Goal: Task Accomplishment & Management: Manage account settings

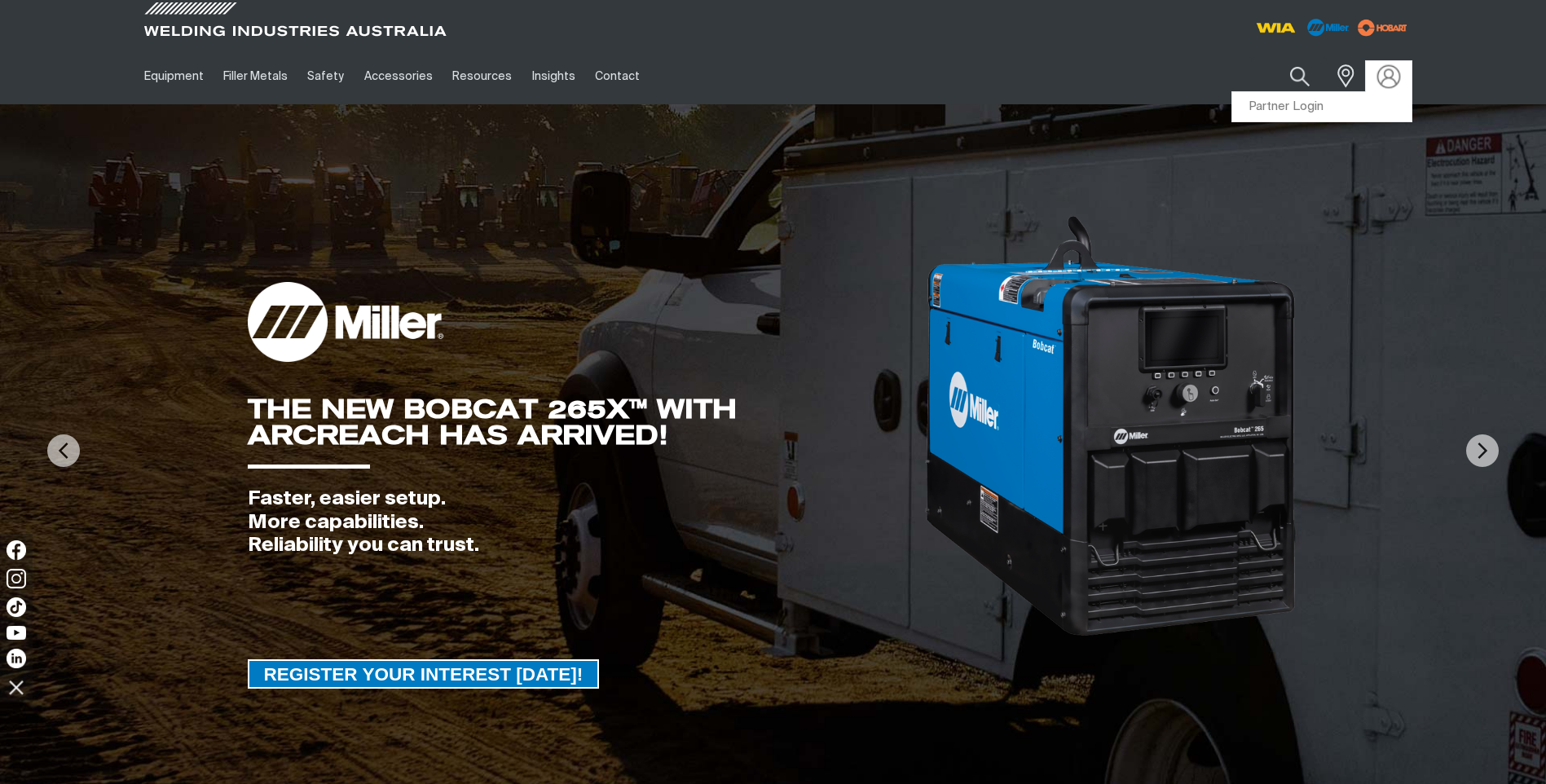
click at [1390, 74] on img at bounding box center [1389, 76] width 24 height 24
click at [1297, 104] on link "Partner Login" at bounding box center [1322, 107] width 180 height 30
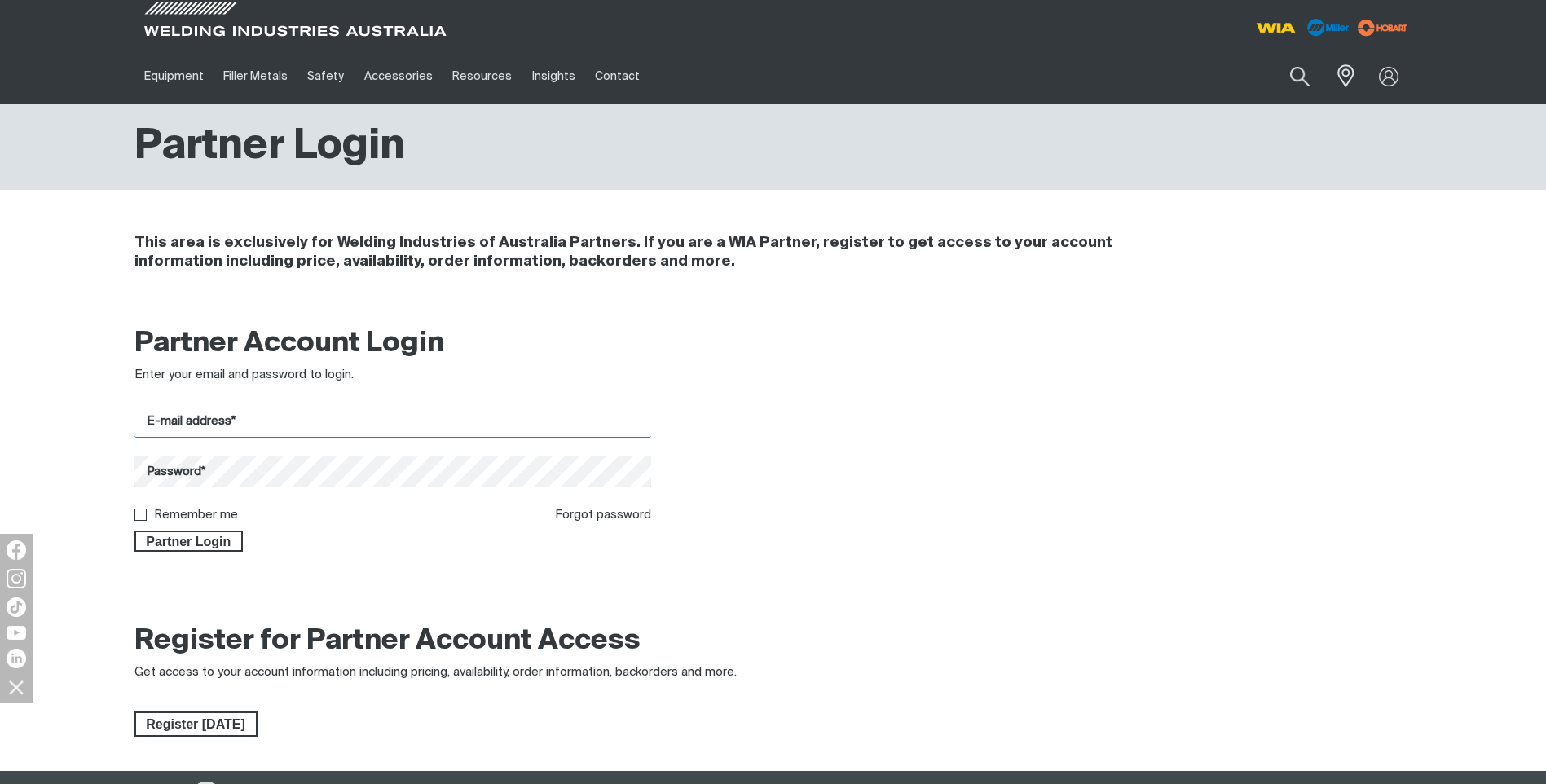
type input "[PERSON_NAME][EMAIL_ADDRESS][DOMAIN_NAME]"
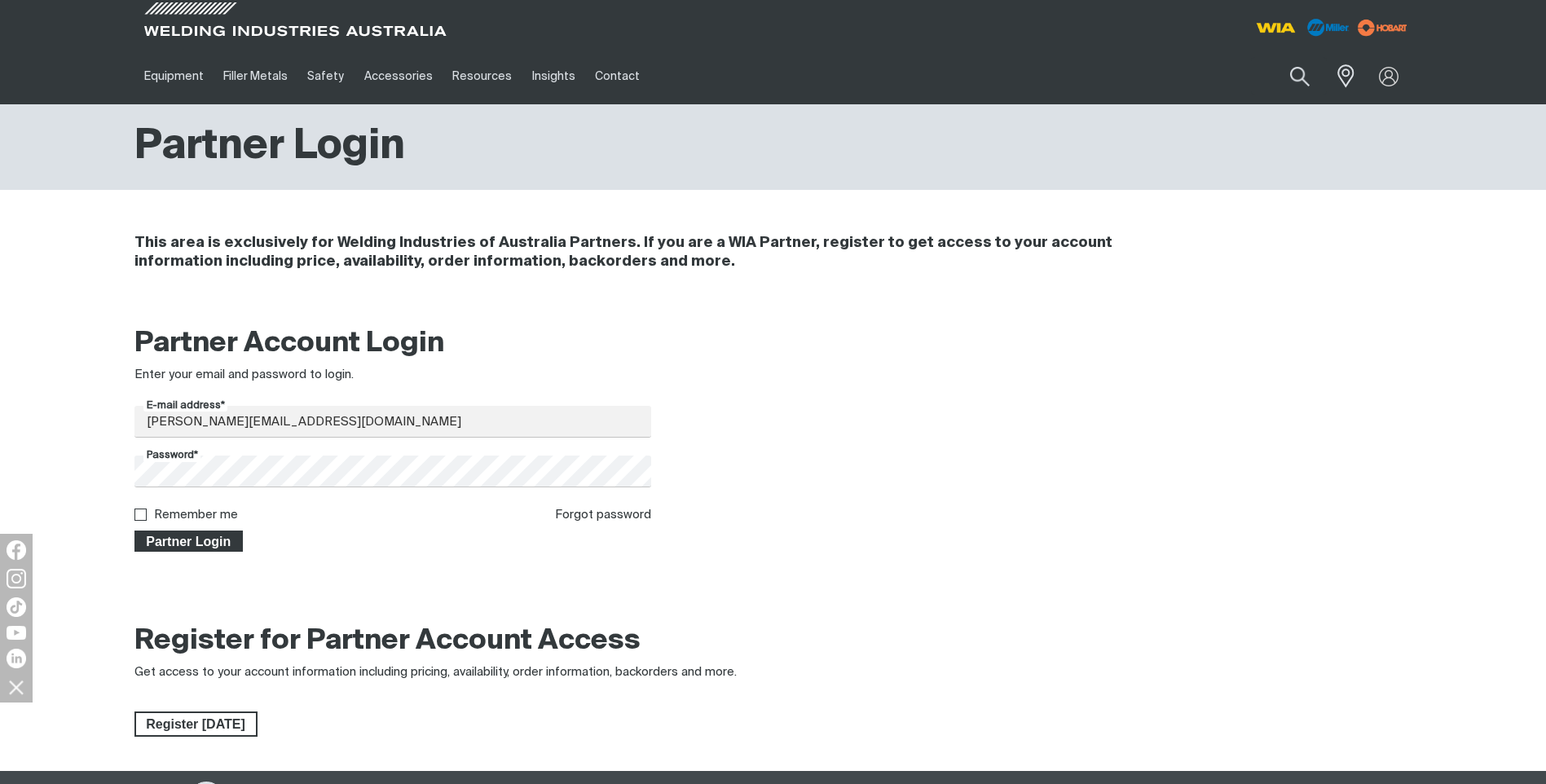
click at [202, 539] on span "Partner Login" at bounding box center [189, 541] width 106 height 21
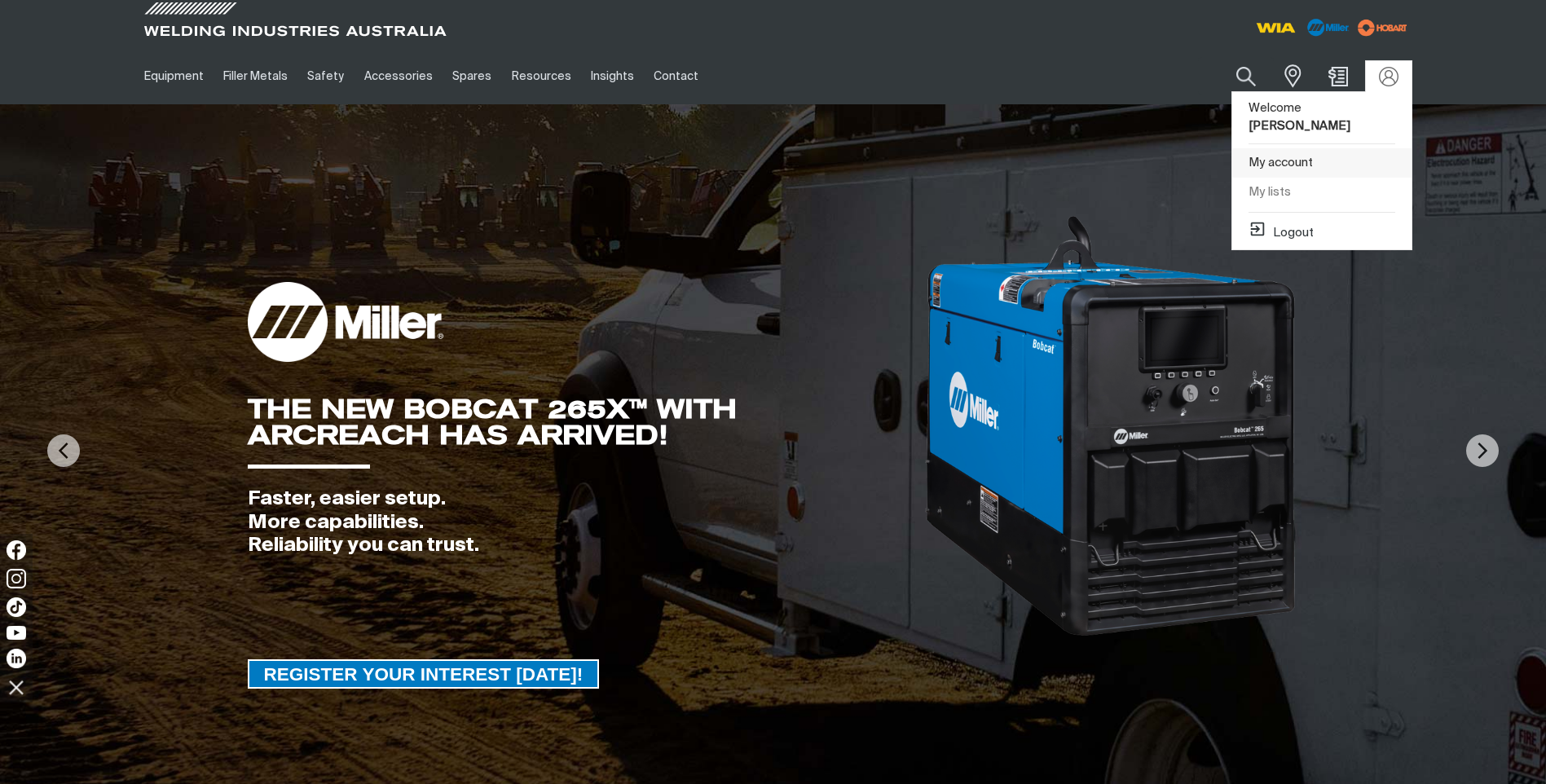
click at [1291, 148] on link "My account" at bounding box center [1322, 163] width 180 height 30
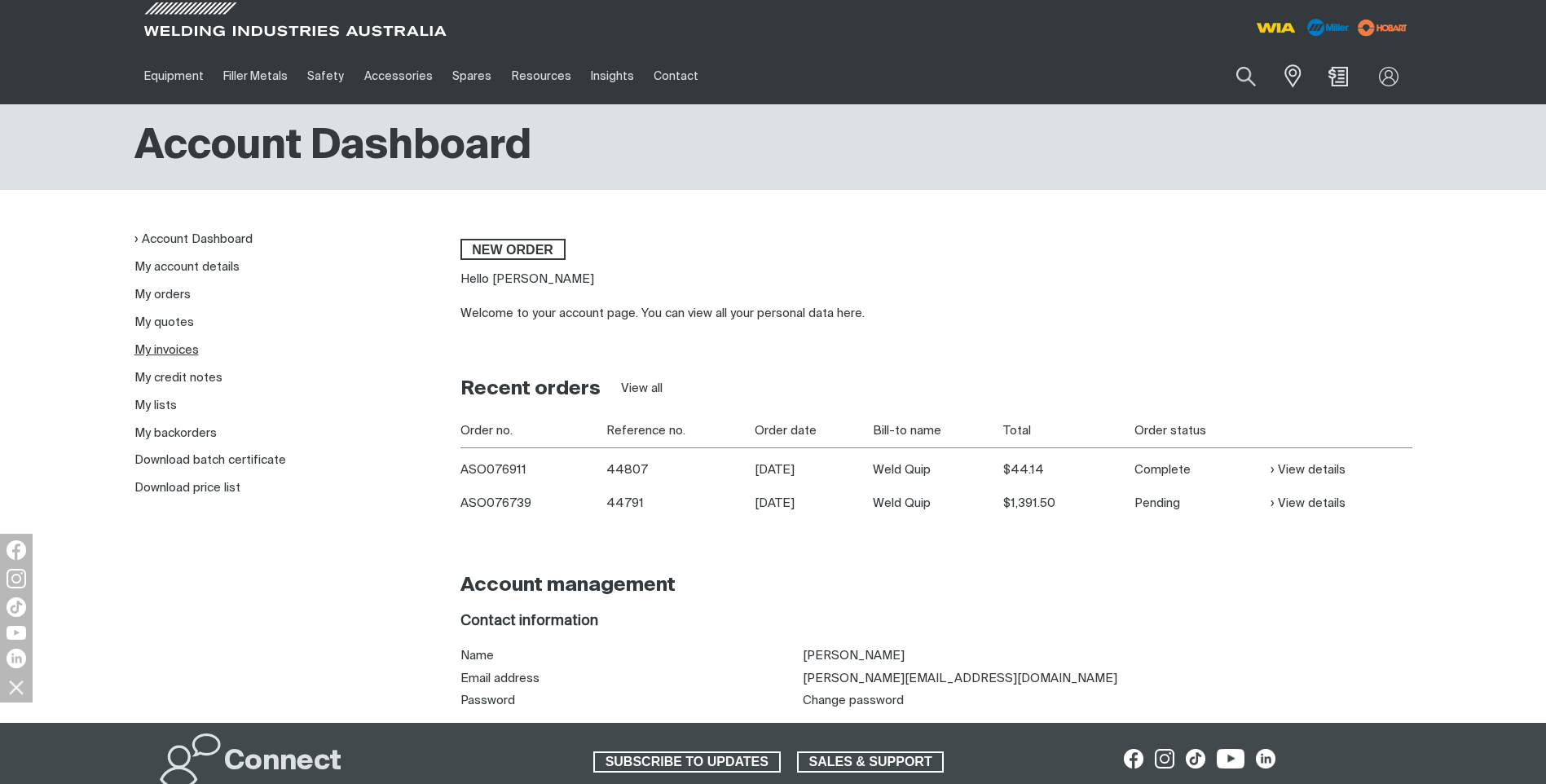
click at [175, 348] on link "My invoices" at bounding box center [166, 350] width 64 height 12
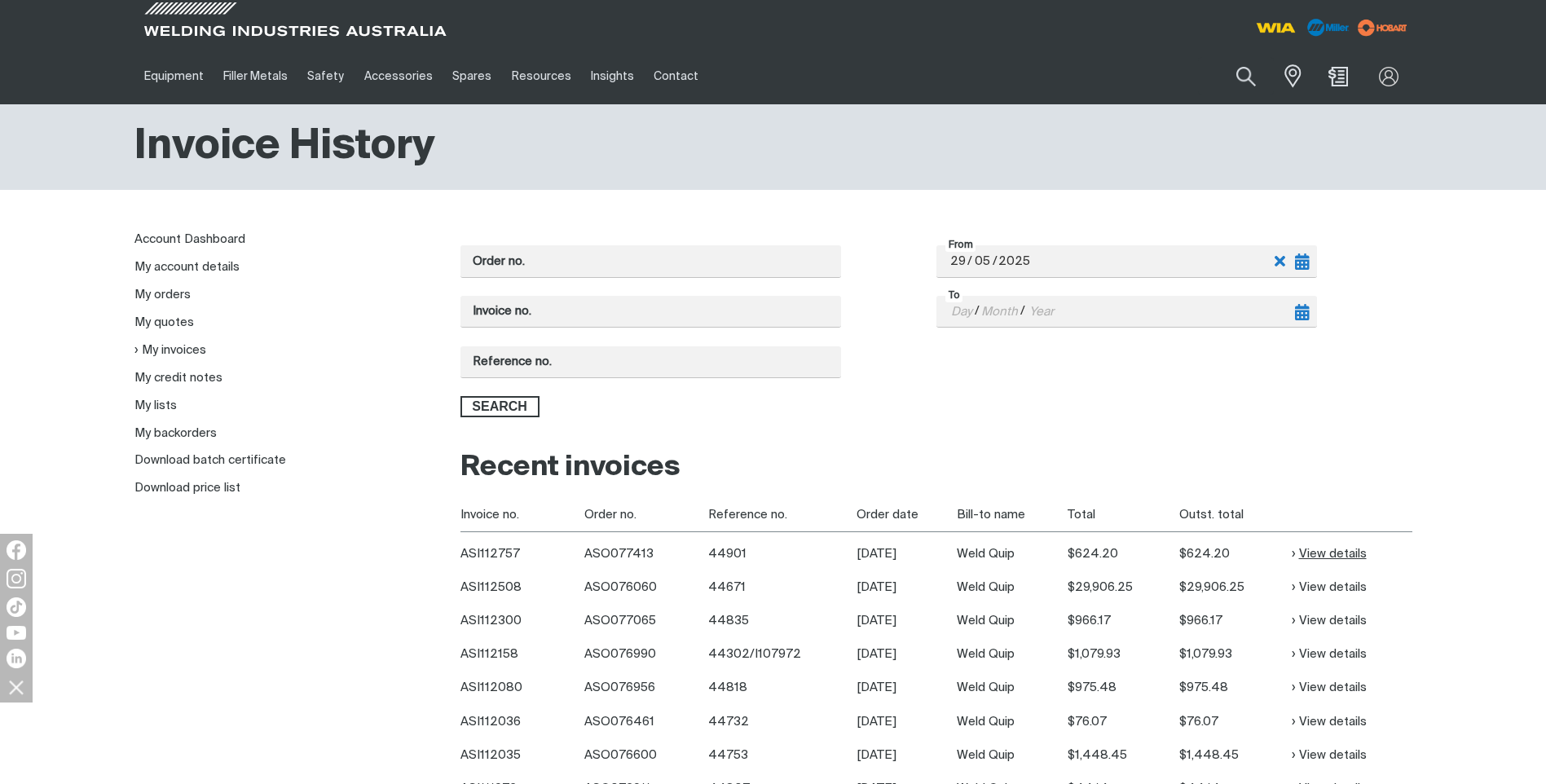
click at [1310, 551] on link "View details" at bounding box center [1329, 553] width 75 height 19
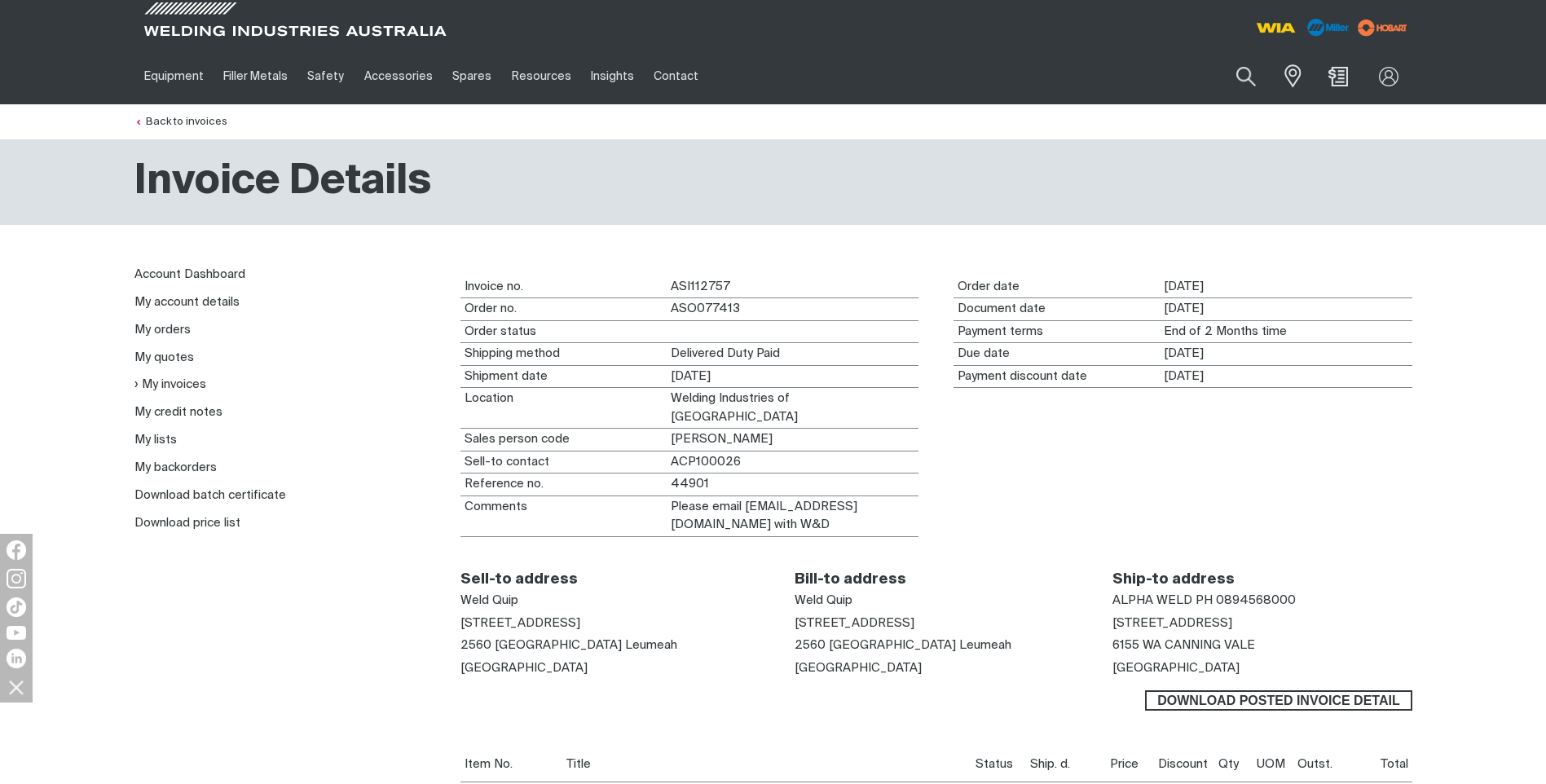
scroll to position [163, 0]
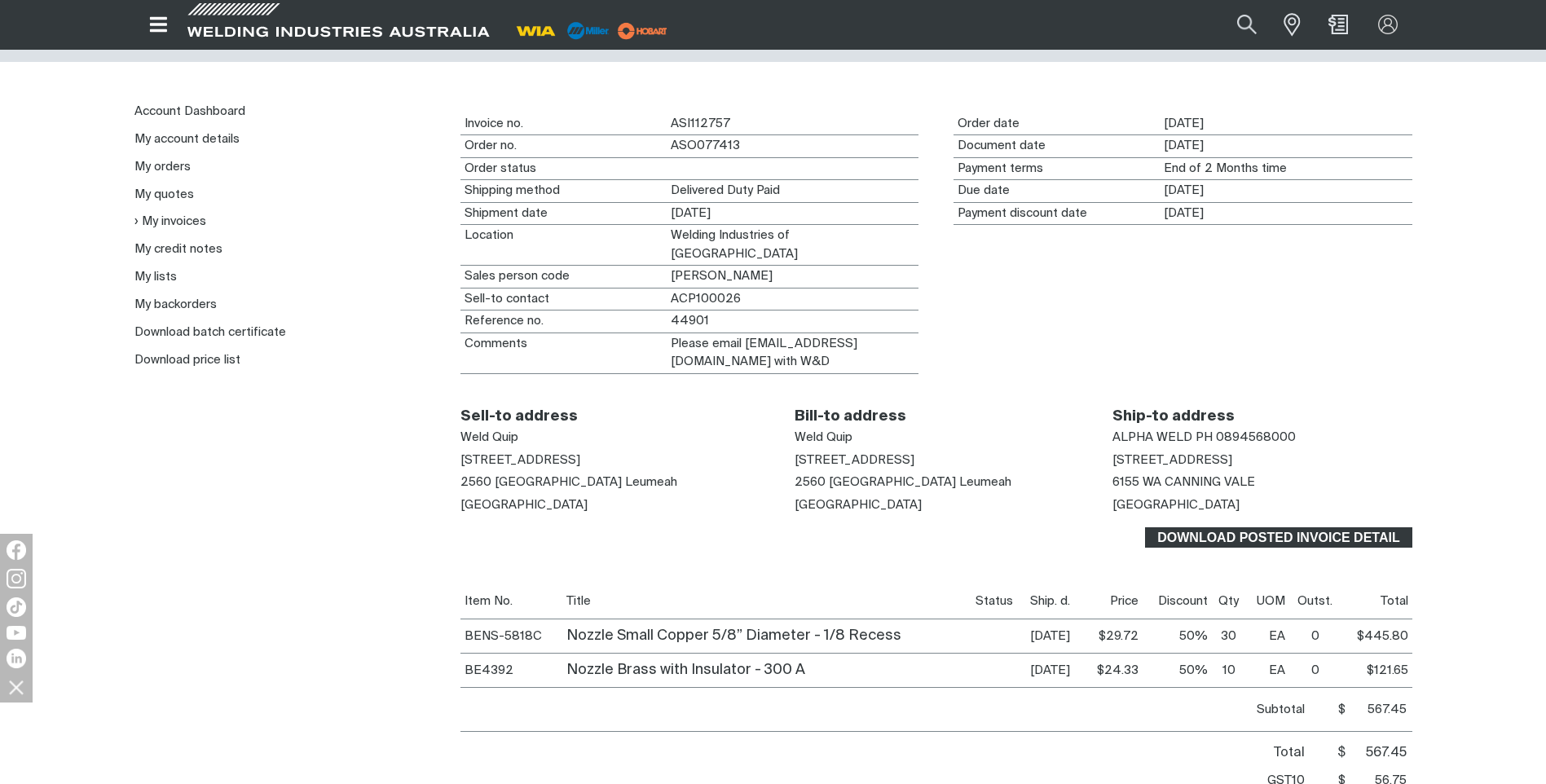
click at [1243, 527] on span "Download Posted invoice detail" at bounding box center [1278, 538] width 264 height 21
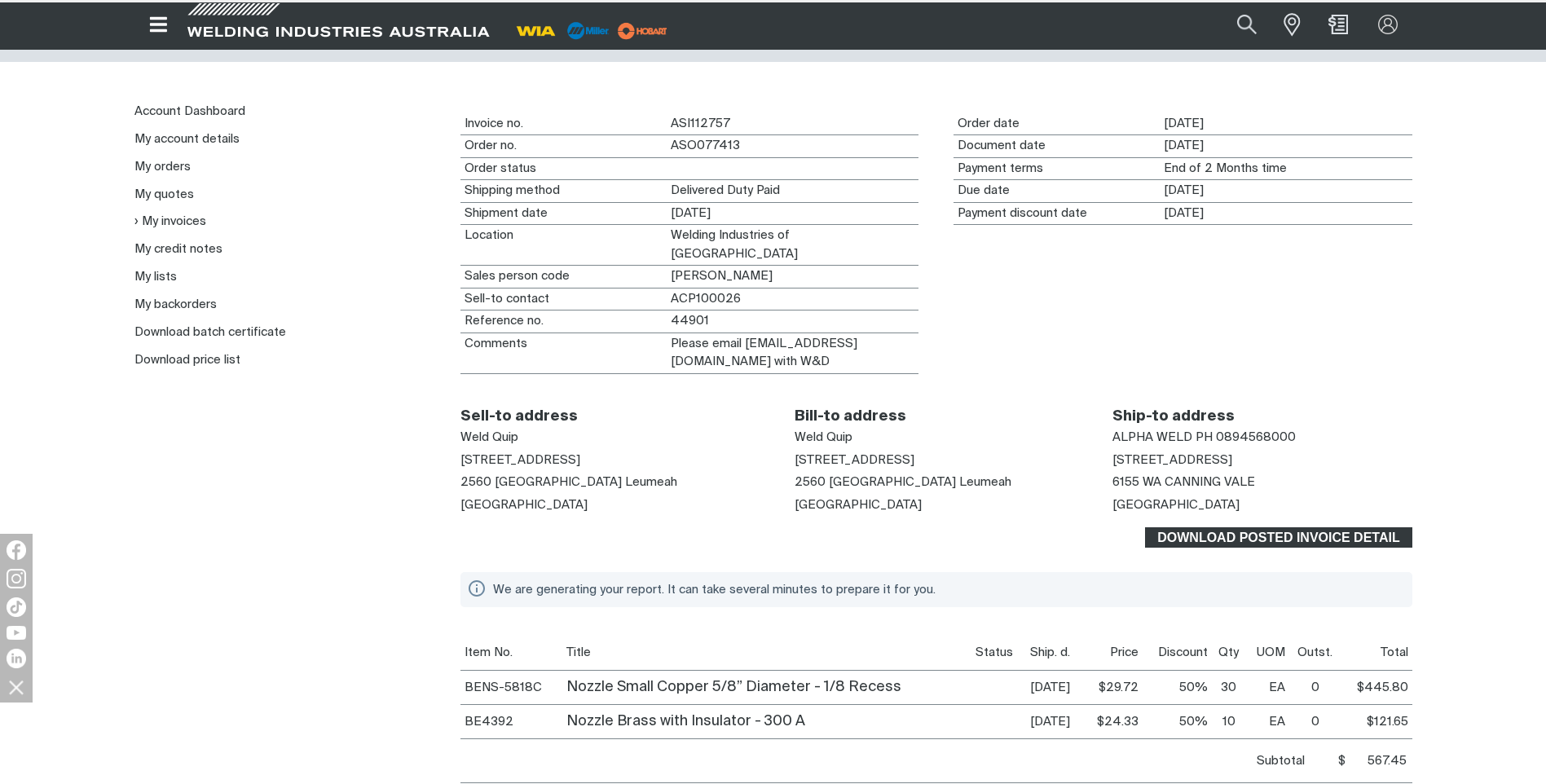
scroll to position [162, 0]
